Goal: Task Accomplishment & Management: Complete application form

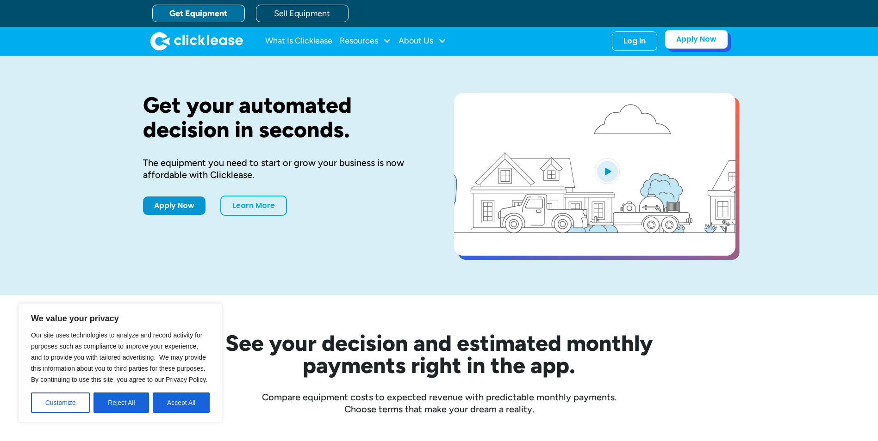
click at [693, 43] on link "Apply Now" at bounding box center [695, 39] width 63 height 19
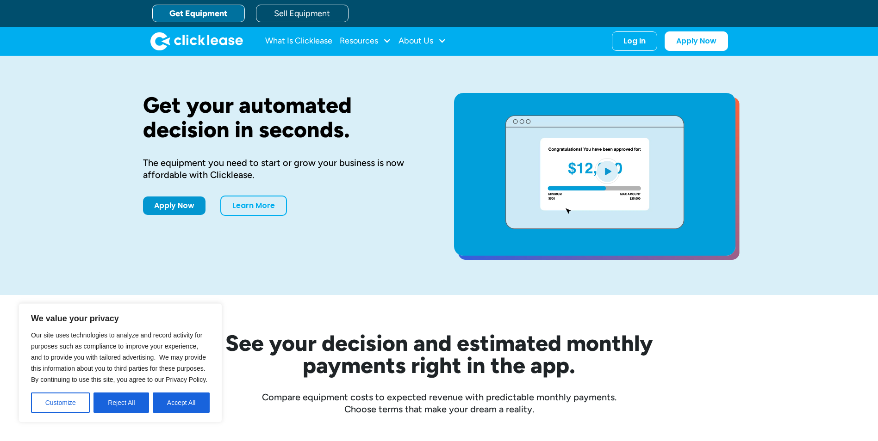
click at [203, 17] on link "Get Equipment" at bounding box center [198, 14] width 93 height 18
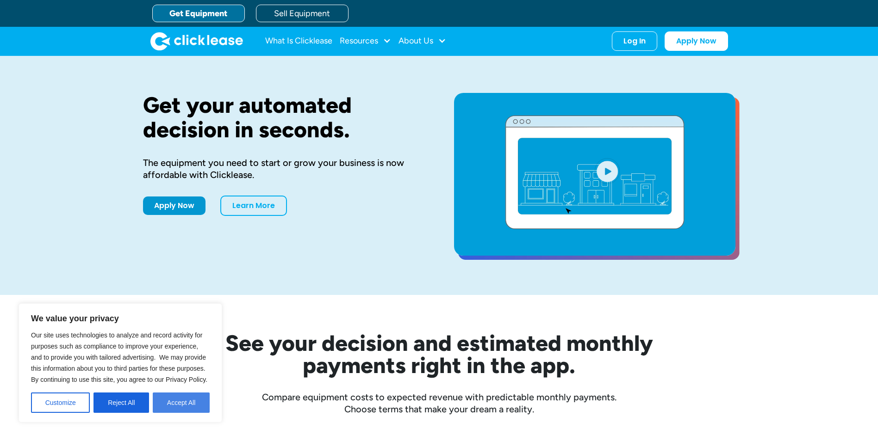
click at [183, 404] on button "Accept All" at bounding box center [181, 403] width 57 height 20
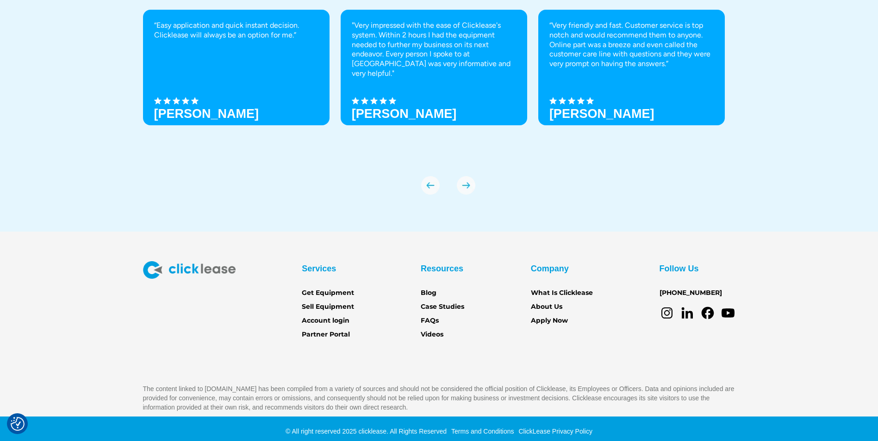
scroll to position [3244, 0]
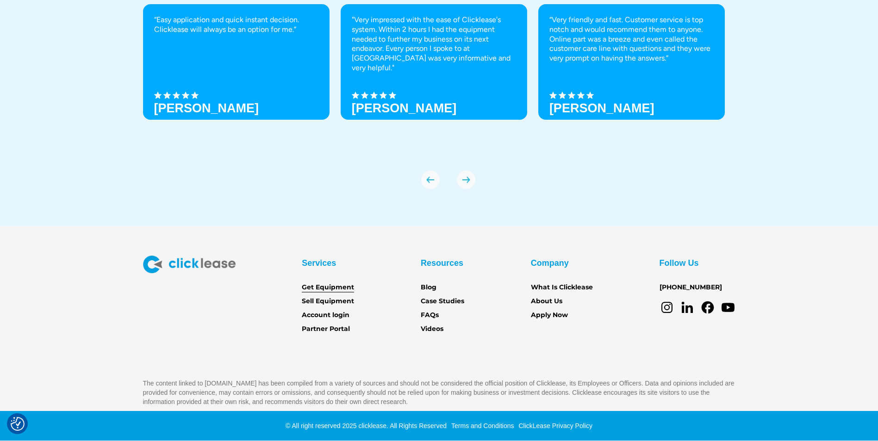
click at [327, 288] on link "Get Equipment" at bounding box center [328, 288] width 52 height 10
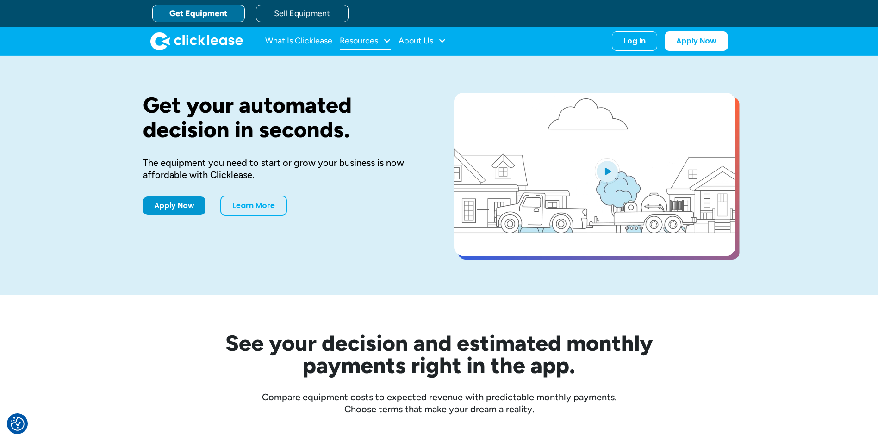
click at [378, 41] on div "Resources" at bounding box center [359, 41] width 38 height 0
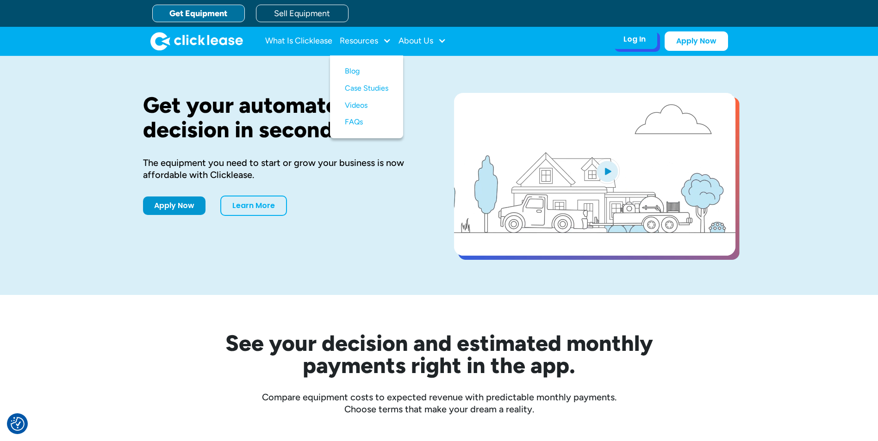
click at [629, 41] on div "Log In" at bounding box center [634, 39] width 22 height 9
